Goal: Check status: Check status

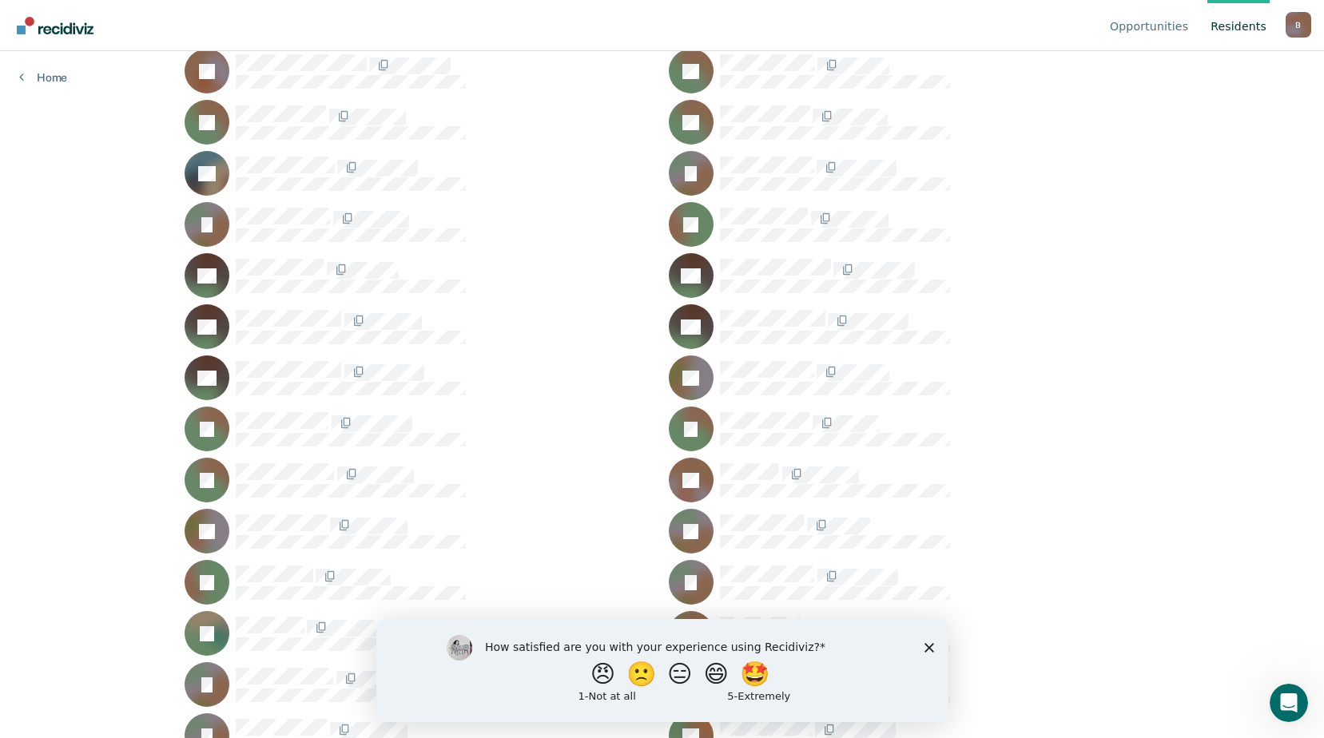
scroll to position [44826, 0]
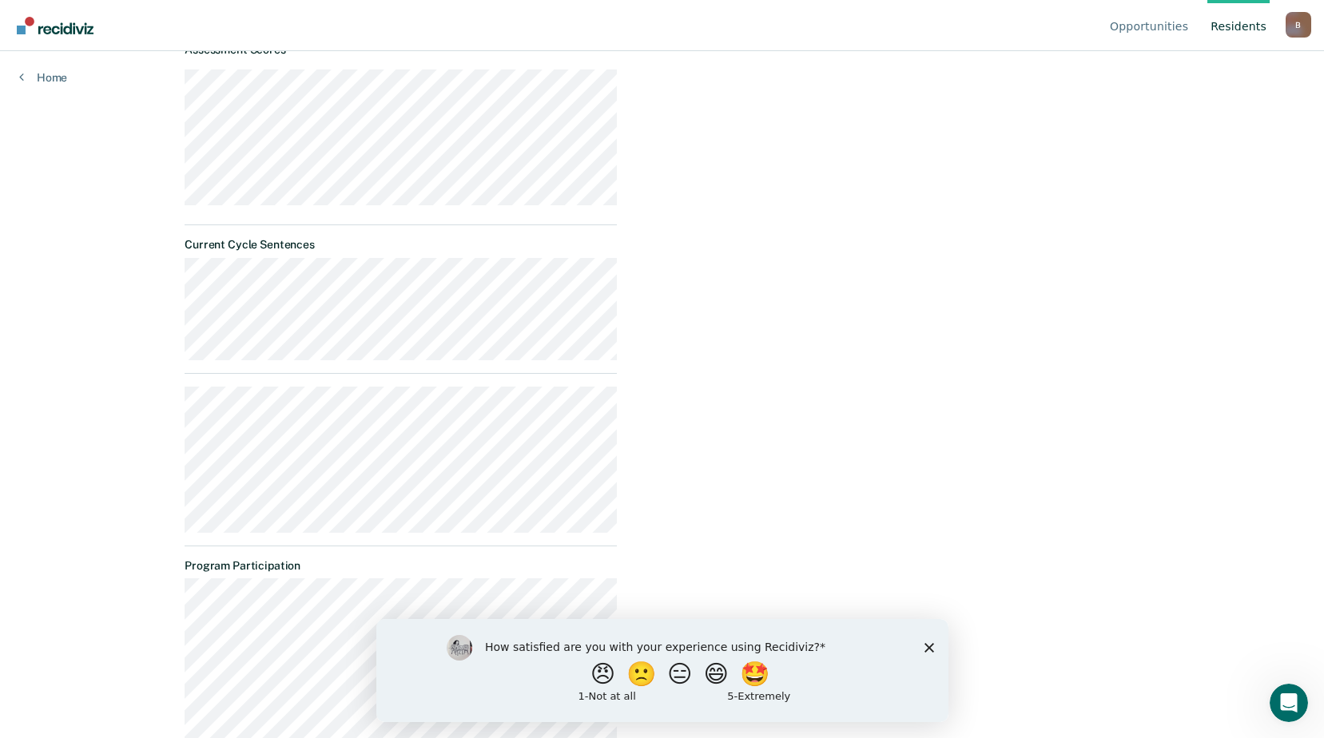
scroll to position [479, 0]
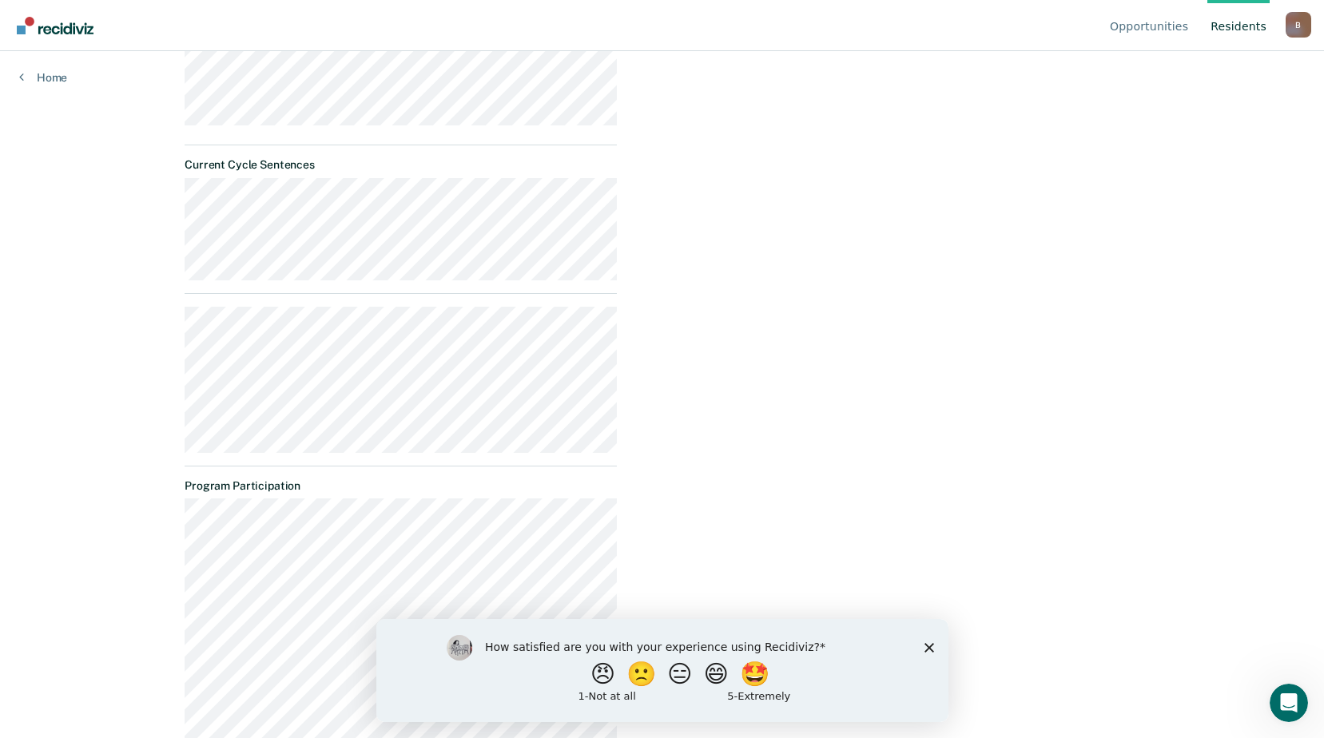
click at [919, 645] on div "How satisfied are you with your experience using Recidiviz? 😠 🙁 😑 😄 🤩 1 - Not a…" at bounding box center [662, 670] width 572 height 103
click at [927, 647] on polygon "Close survey" at bounding box center [929, 648] width 10 height 10
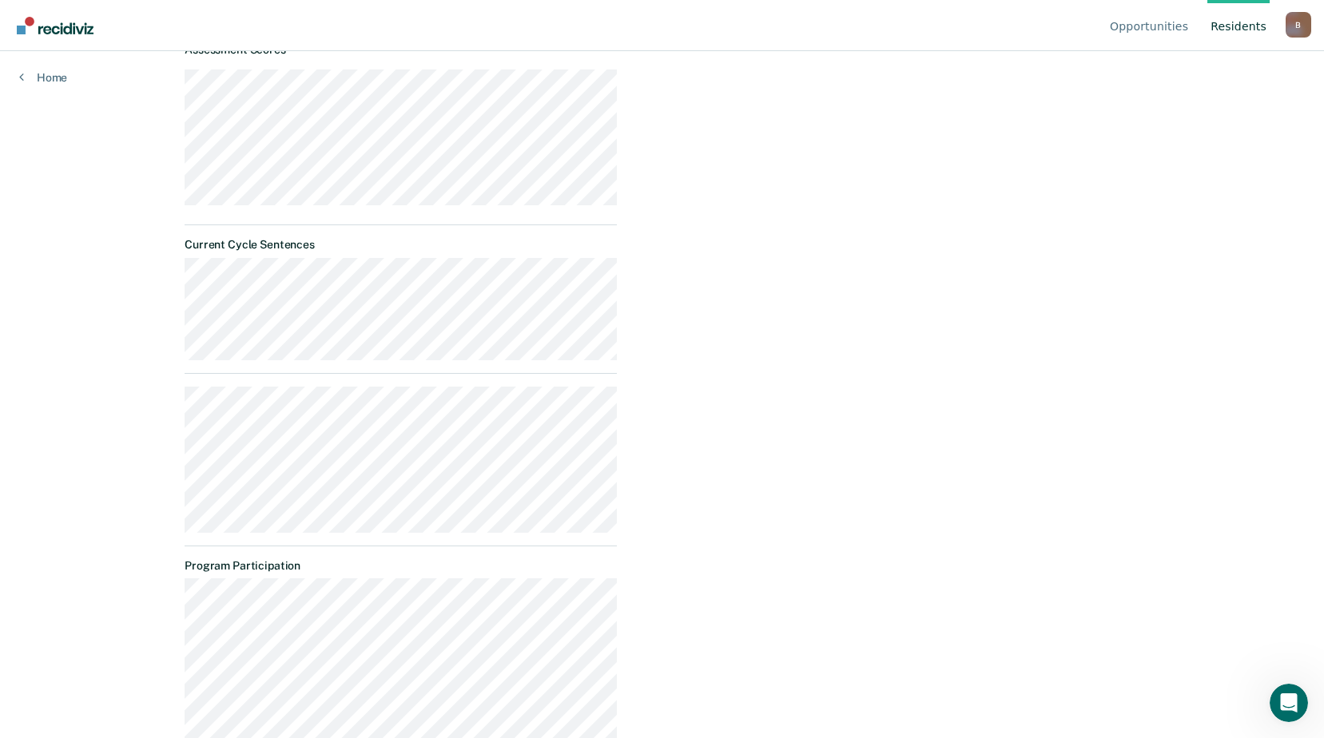
scroll to position [826, 0]
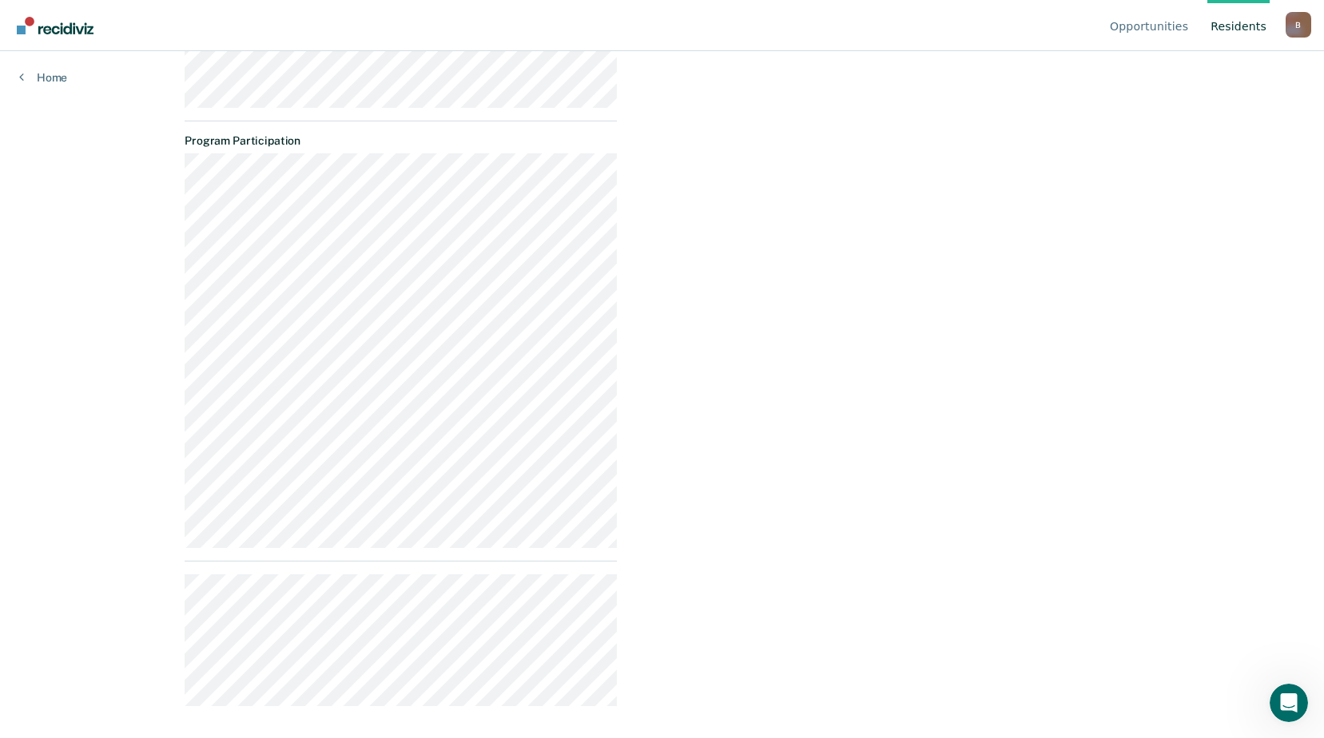
click at [450, 559] on div "Release Dates Assessment Scores Current Cycle Sentences Program Participation" at bounding box center [401, 85] width 432 height 1243
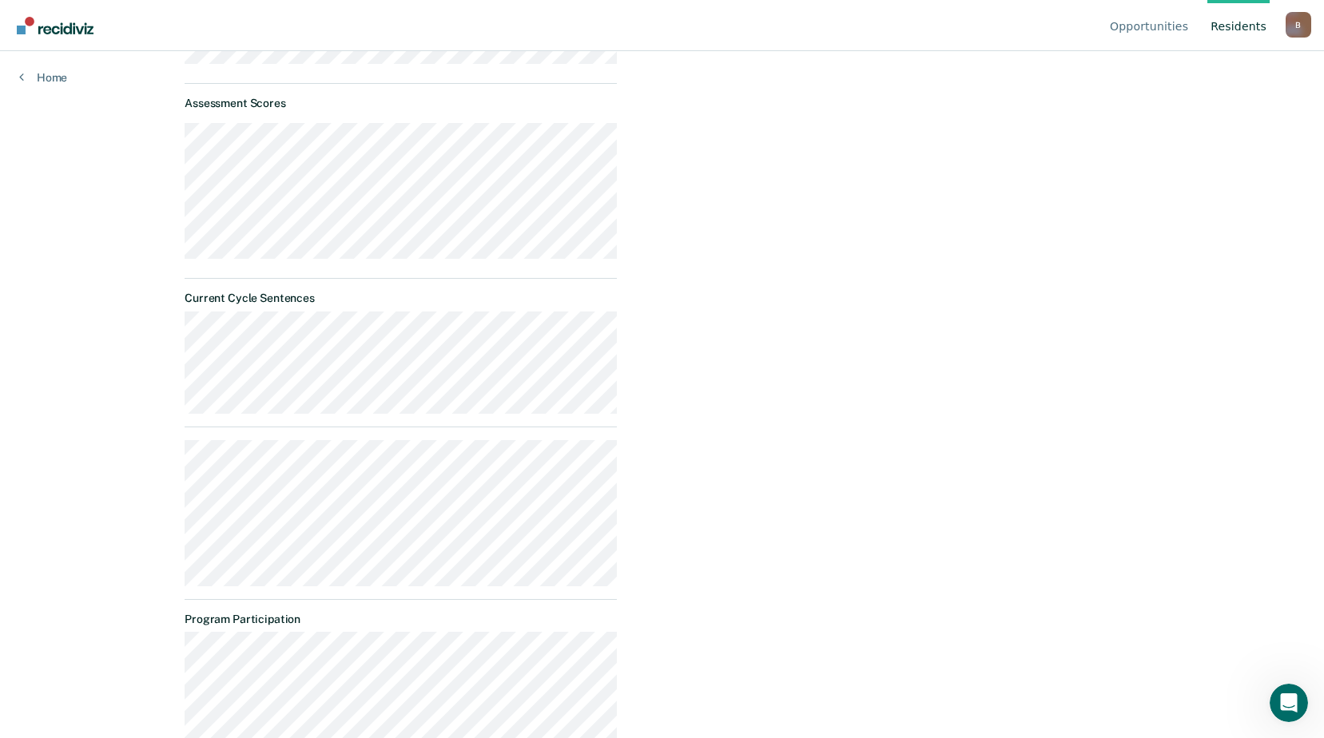
scroll to position [0, 0]
